Goal: Information Seeking & Learning: Learn about a topic

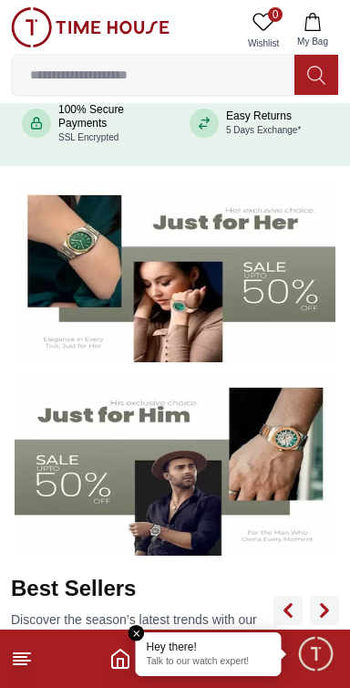
scroll to position [209, 0]
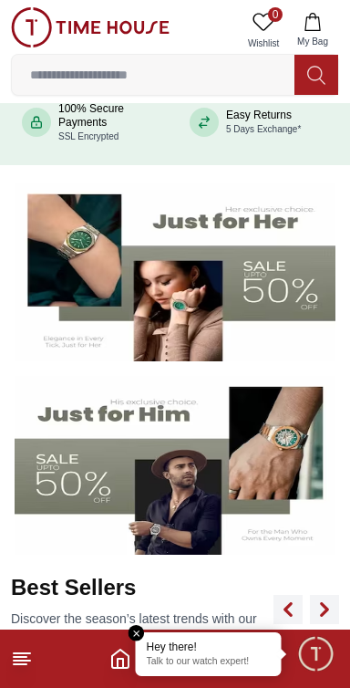
click at [251, 467] on img at bounding box center [175, 465] width 321 height 179
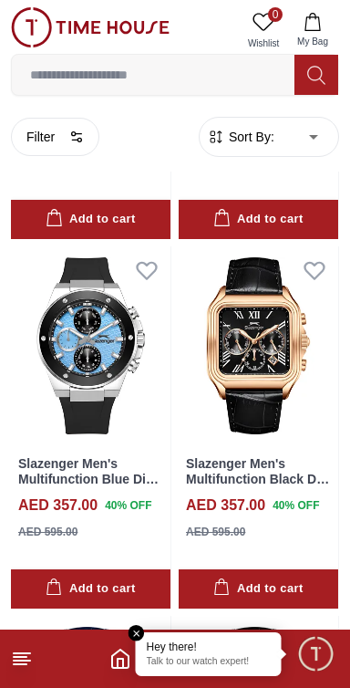
scroll to position [1078, 0]
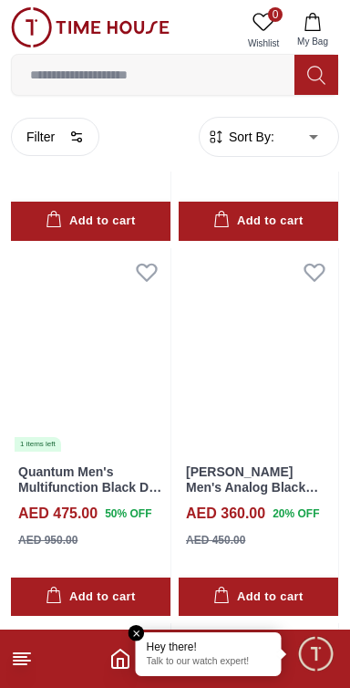
scroll to position [6659, 0]
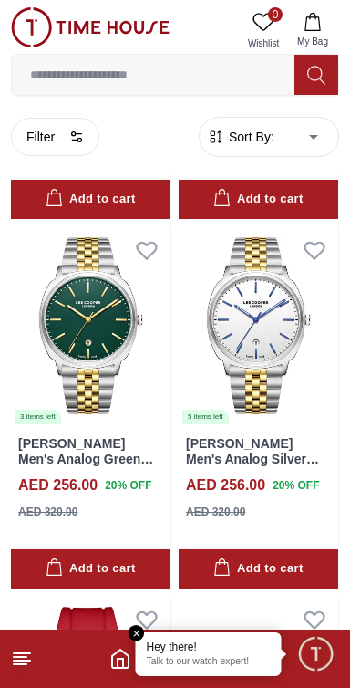
scroll to position [10695, 0]
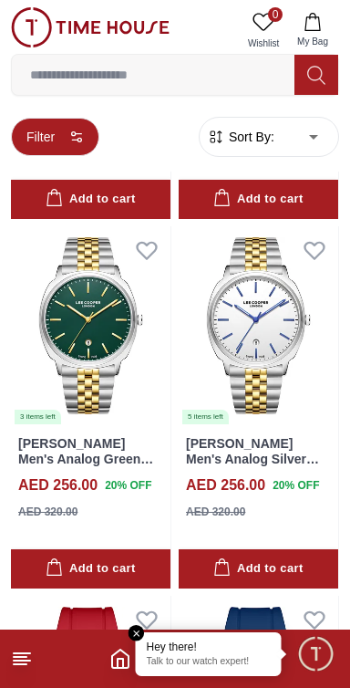
click at [71, 137] on icon "button" at bounding box center [76, 137] width 15 height 15
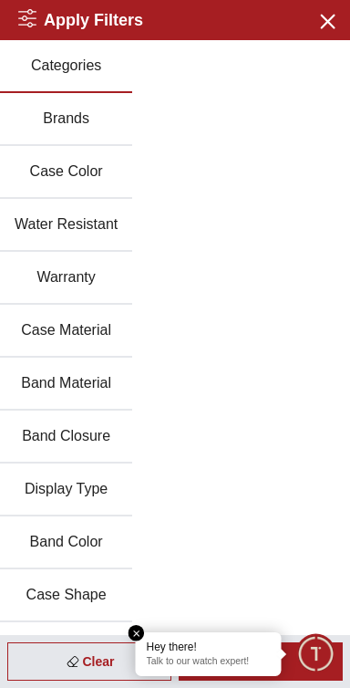
click at [72, 127] on button "Brands" at bounding box center [66, 119] width 132 height 53
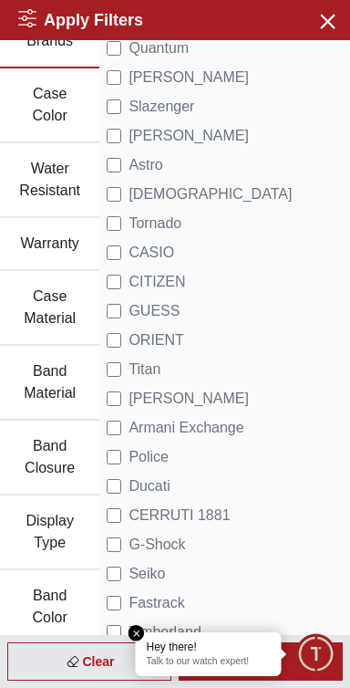
scroll to position [77, 0]
click at [140, 230] on span "Tornado" at bounding box center [155, 224] width 53 height 22
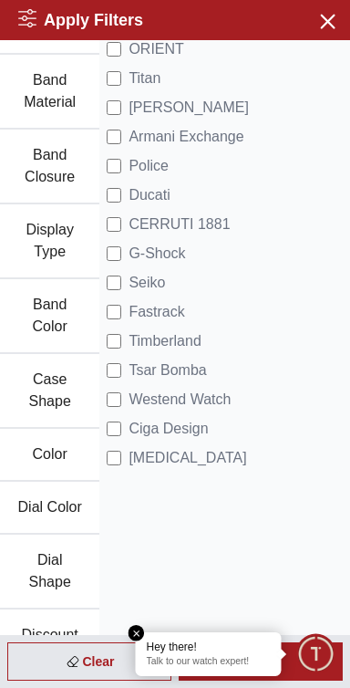
scroll to position [367, 0]
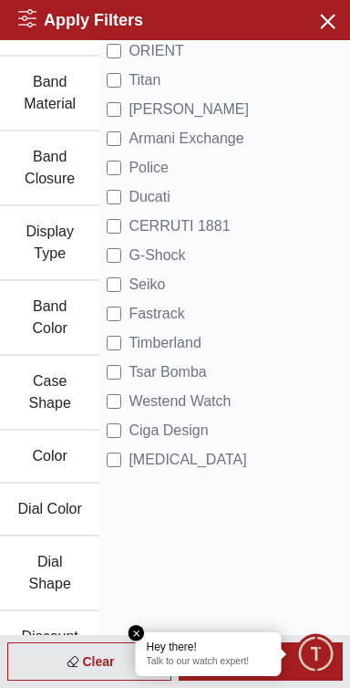
click at [136, 634] on em "Close tooltip" at bounding box center [137, 633] width 16 height 16
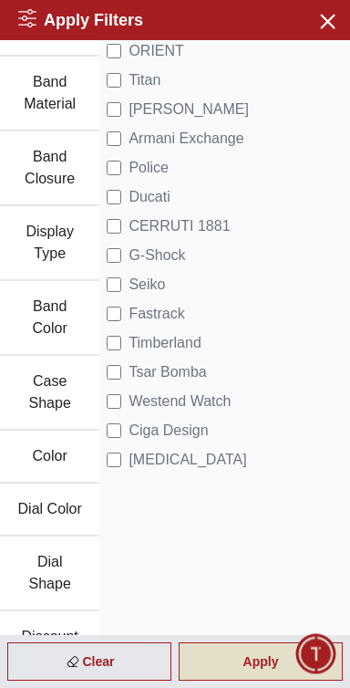
click at [264, 667] on div "Apply" at bounding box center [261, 661] width 164 height 38
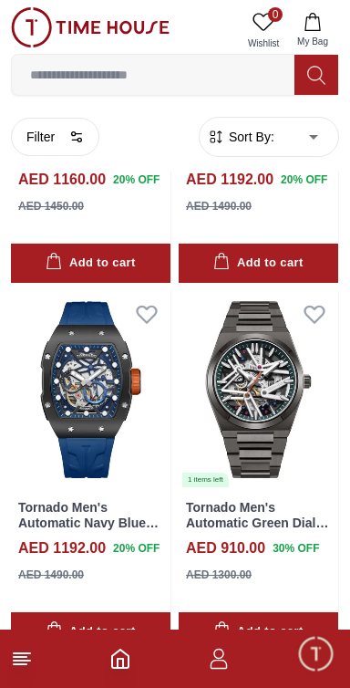
scroll to position [4359, 0]
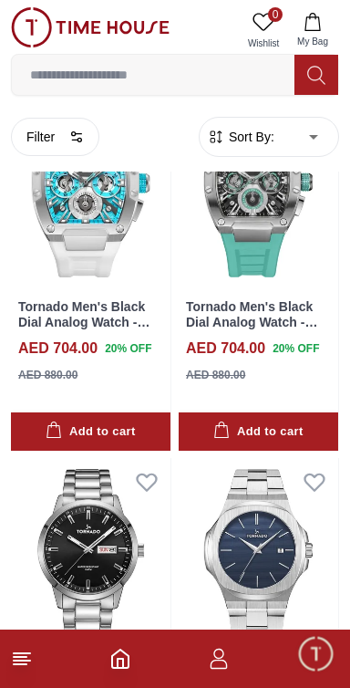
scroll to position [8244, 0]
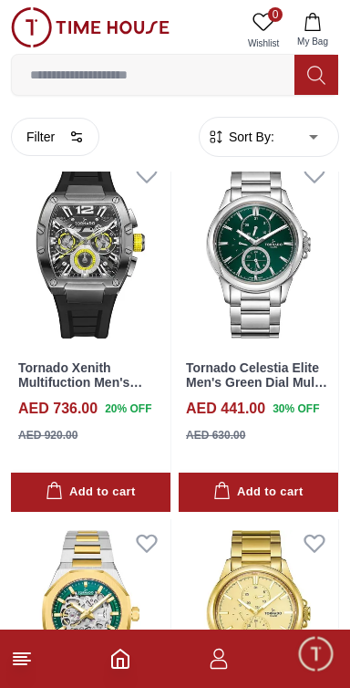
scroll to position [20374, 0]
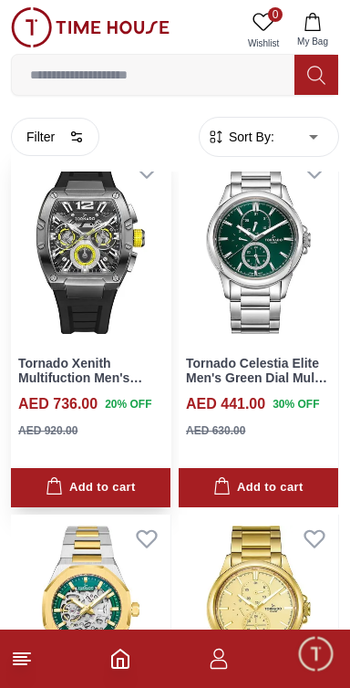
click at [62, 285] on img at bounding box center [91, 244] width 160 height 199
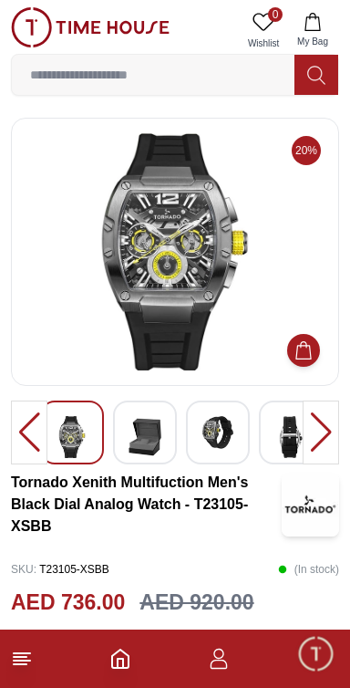
click at [321, 432] on div at bounding box center [321, 433] width 36 height 64
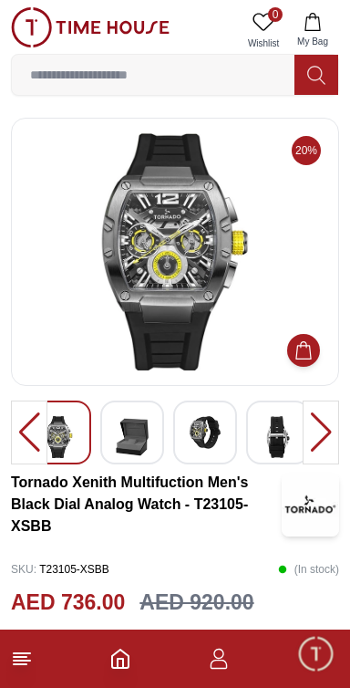
click at [61, 452] on img at bounding box center [59, 437] width 33 height 42
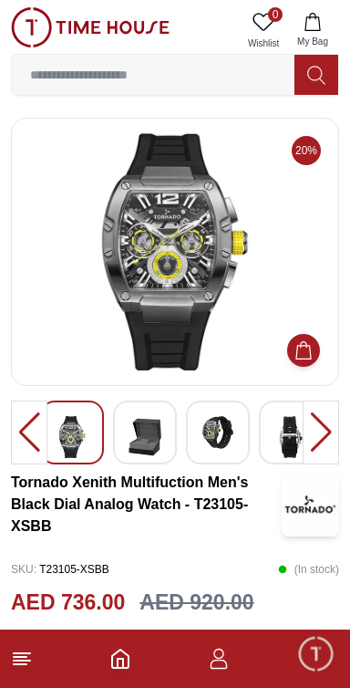
click at [143, 439] on img at bounding box center [145, 437] width 33 height 42
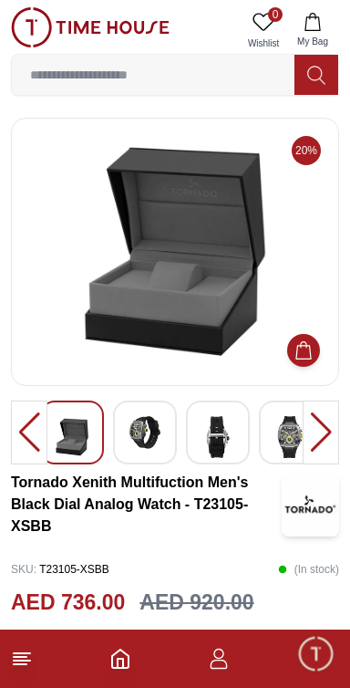
click at [143, 436] on img at bounding box center [145, 432] width 33 height 33
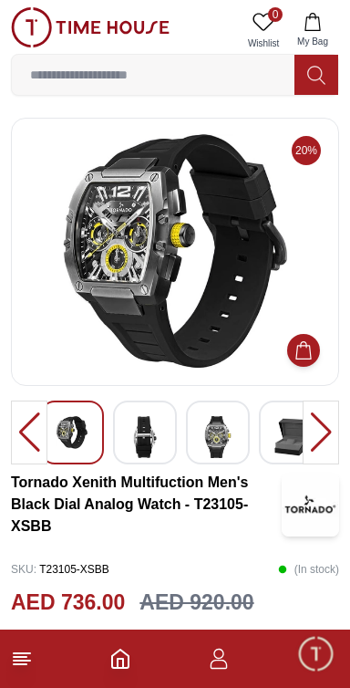
scroll to position [2925, 0]
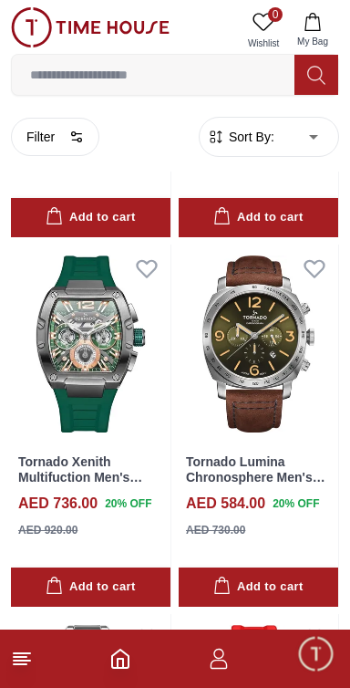
click at [20, 657] on line at bounding box center [20, 657] width 13 height 0
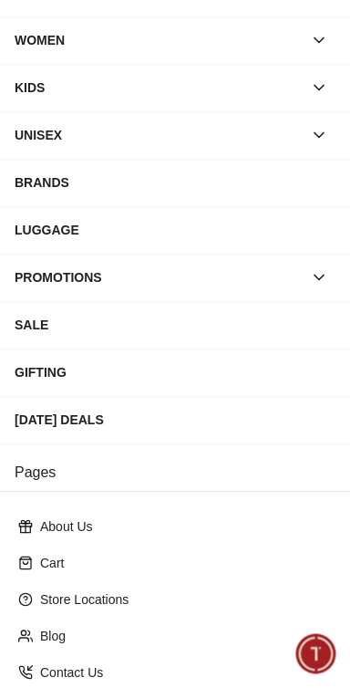
scroll to position [290, 0]
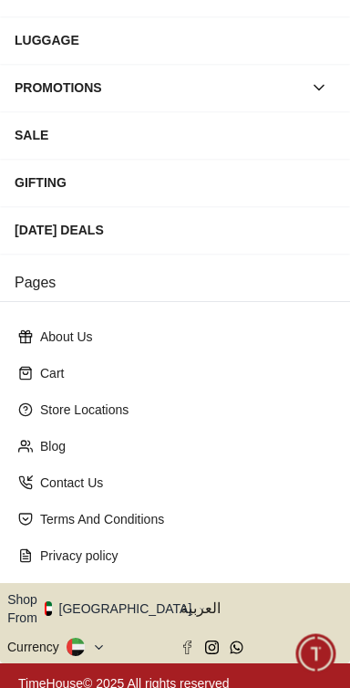
click at [199, 605] on icon "button" at bounding box center [202, 609] width 6 height 14
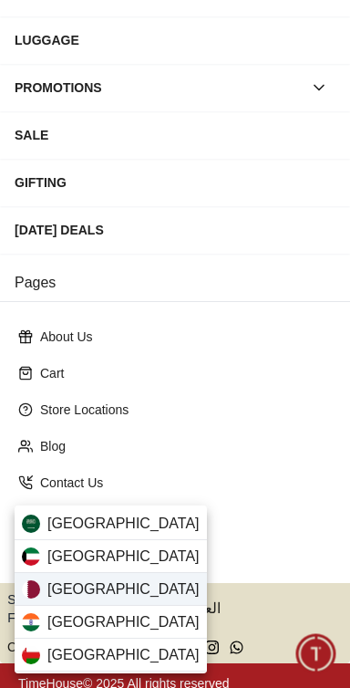
click at [94, 592] on div "Qatar" at bounding box center [111, 589] width 192 height 33
